Goal: Task Accomplishment & Management: Manage account settings

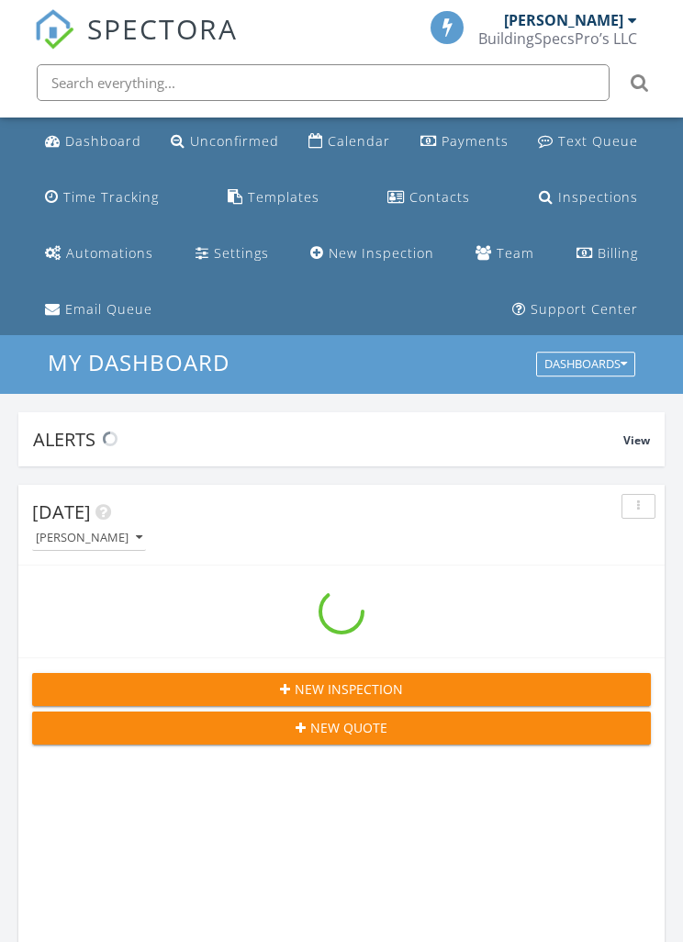
scroll to position [3141, 684]
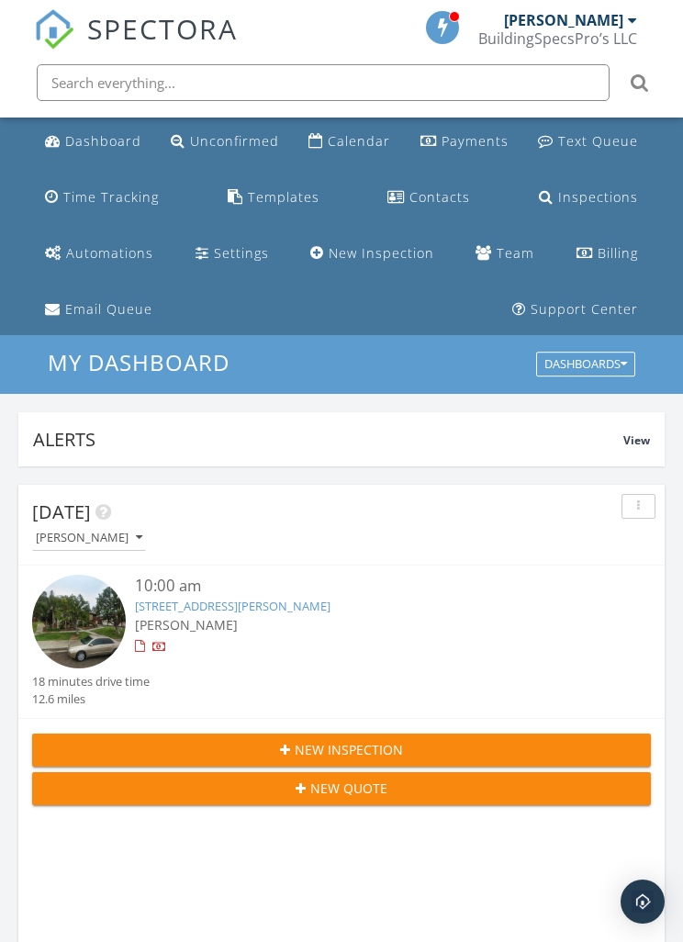
click at [229, 607] on link "820 Tamayo Dr #2, Chula Vista, CA 91910" at bounding box center [233, 606] width 196 height 17
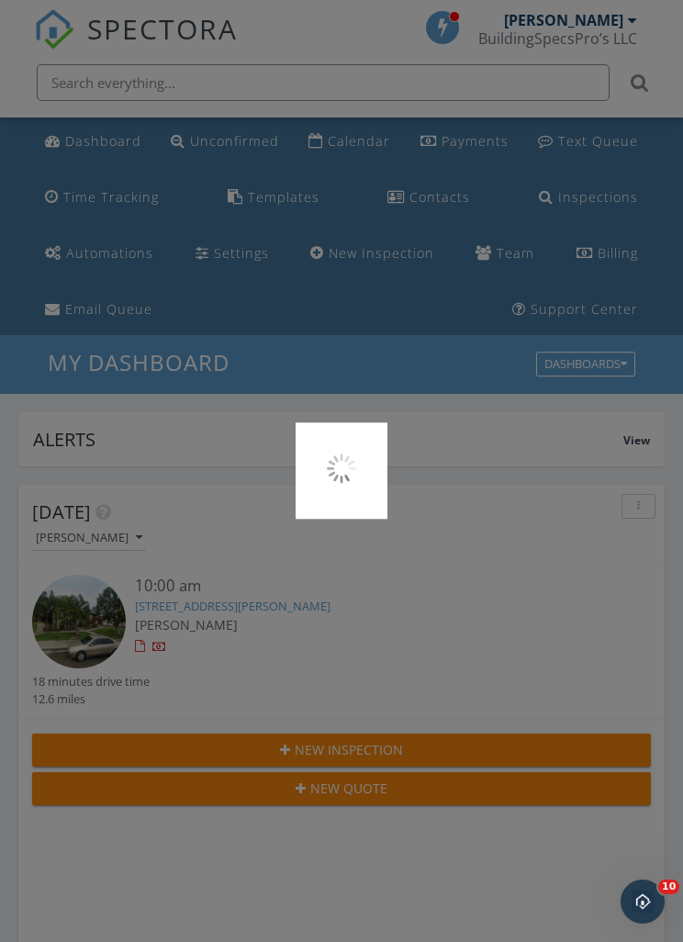
click at [419, 286] on div at bounding box center [341, 471] width 683 height 942
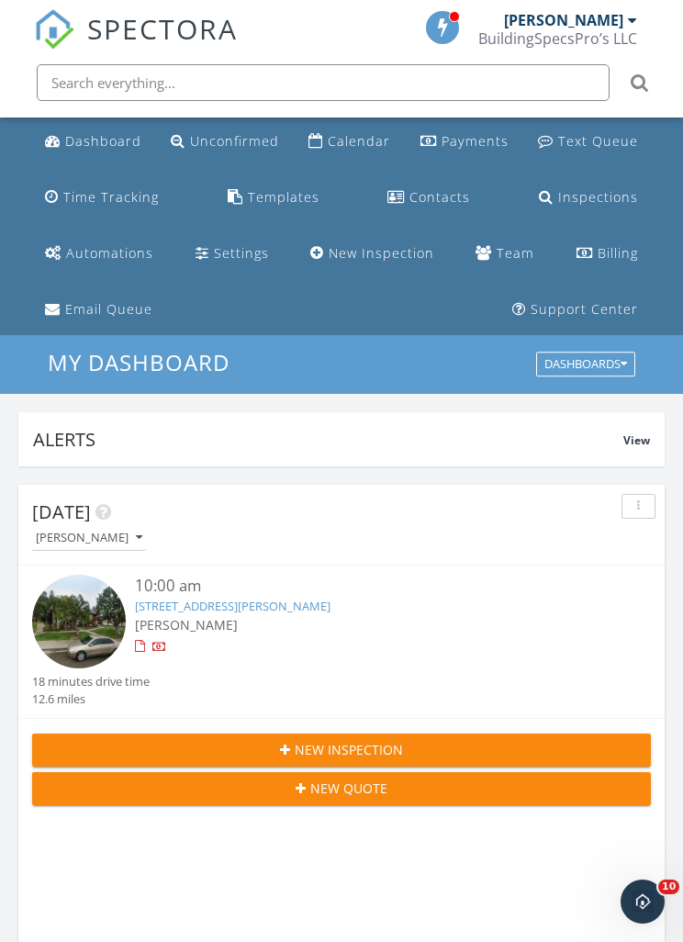
click at [196, 612] on link "820 Tamayo Dr #2, Chula Vista, CA 91910" at bounding box center [233, 606] width 196 height 17
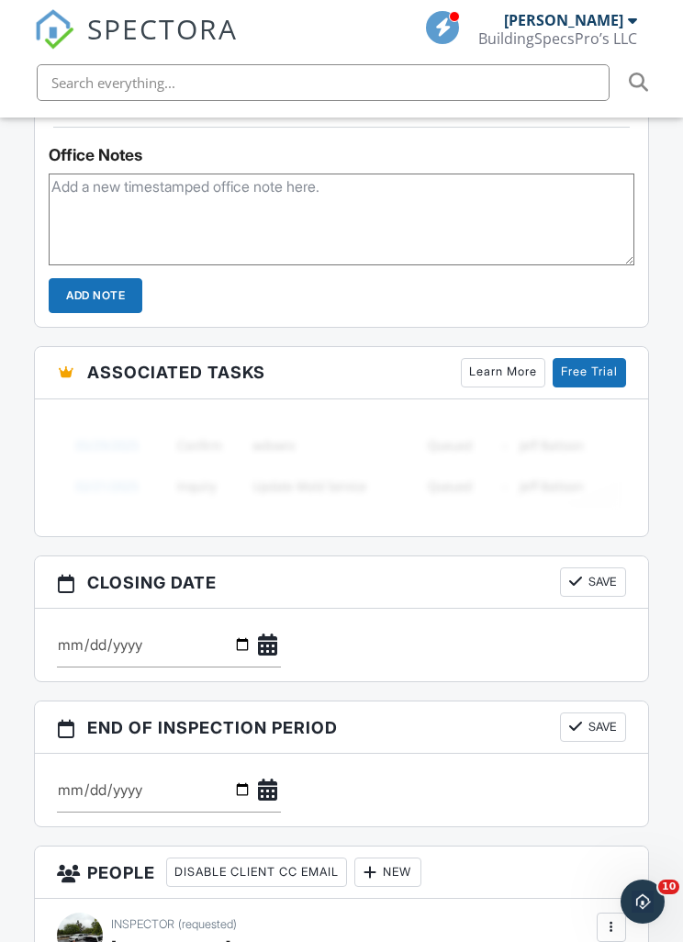
scroll to position [1827, 0]
